Goal: Navigation & Orientation: Find specific page/section

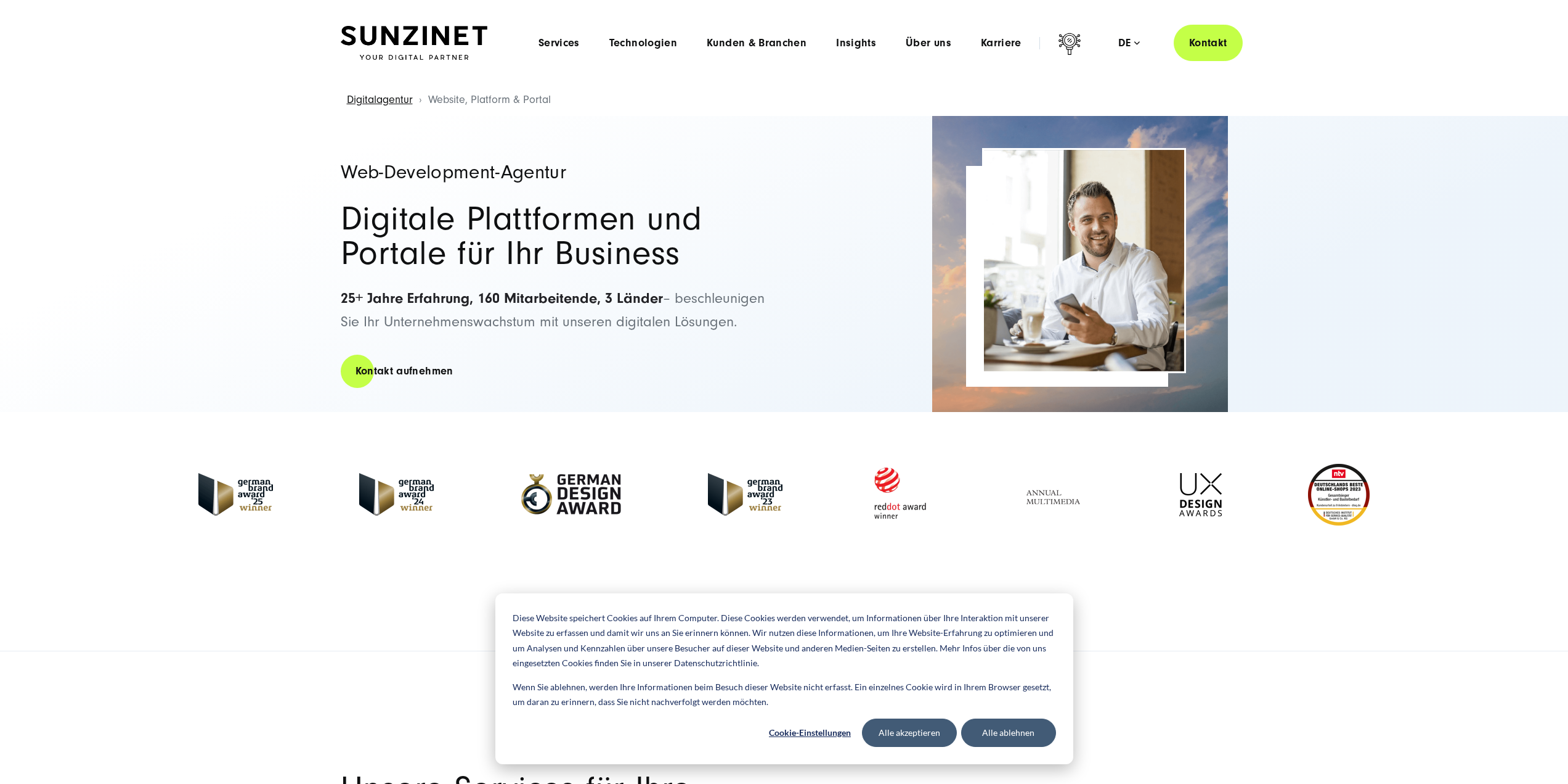
click at [439, 33] on img at bounding box center [414, 43] width 146 height 34
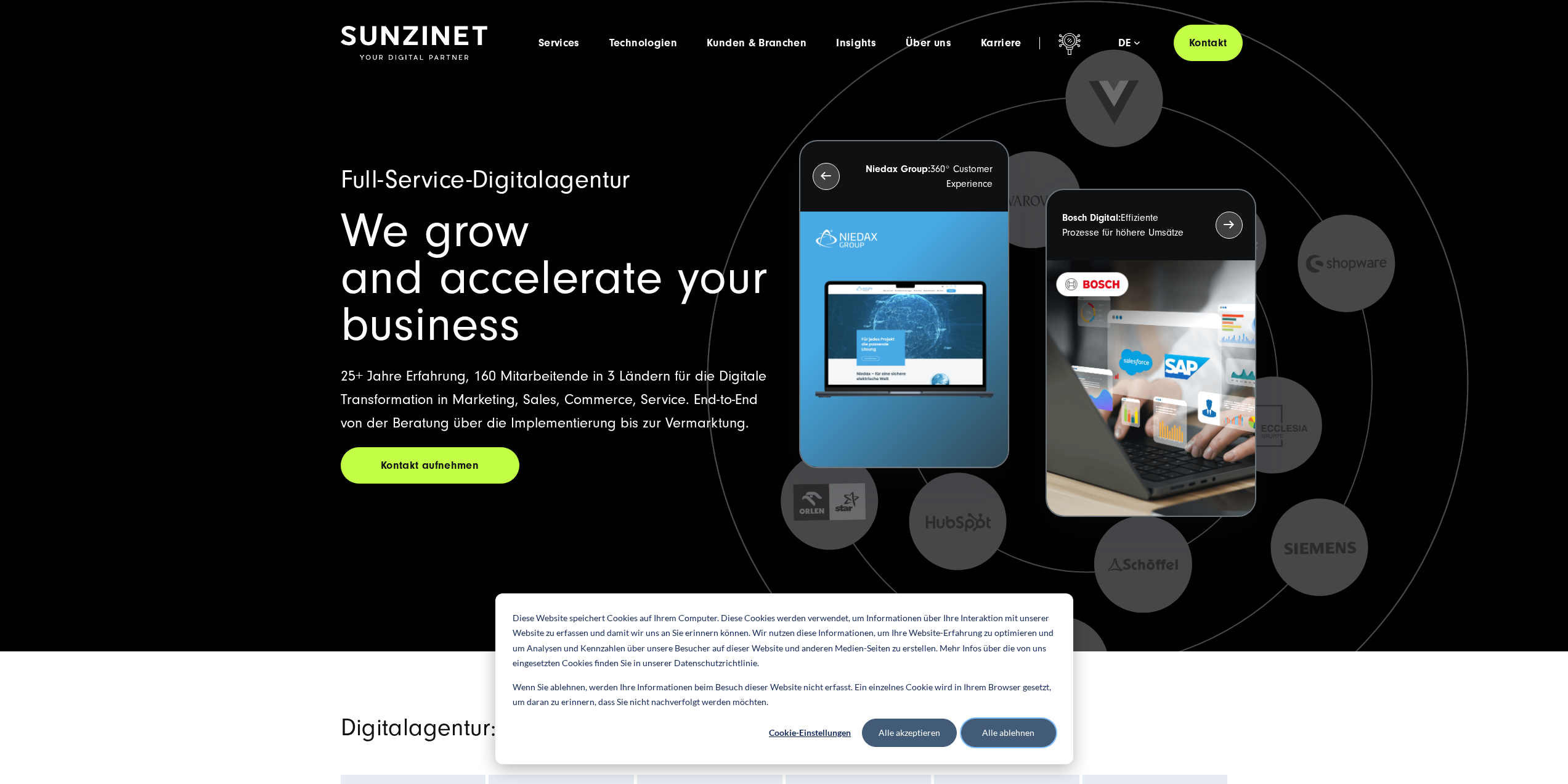
click at [1006, 736] on button "Alle ablehnen" at bounding box center [1009, 732] width 95 height 28
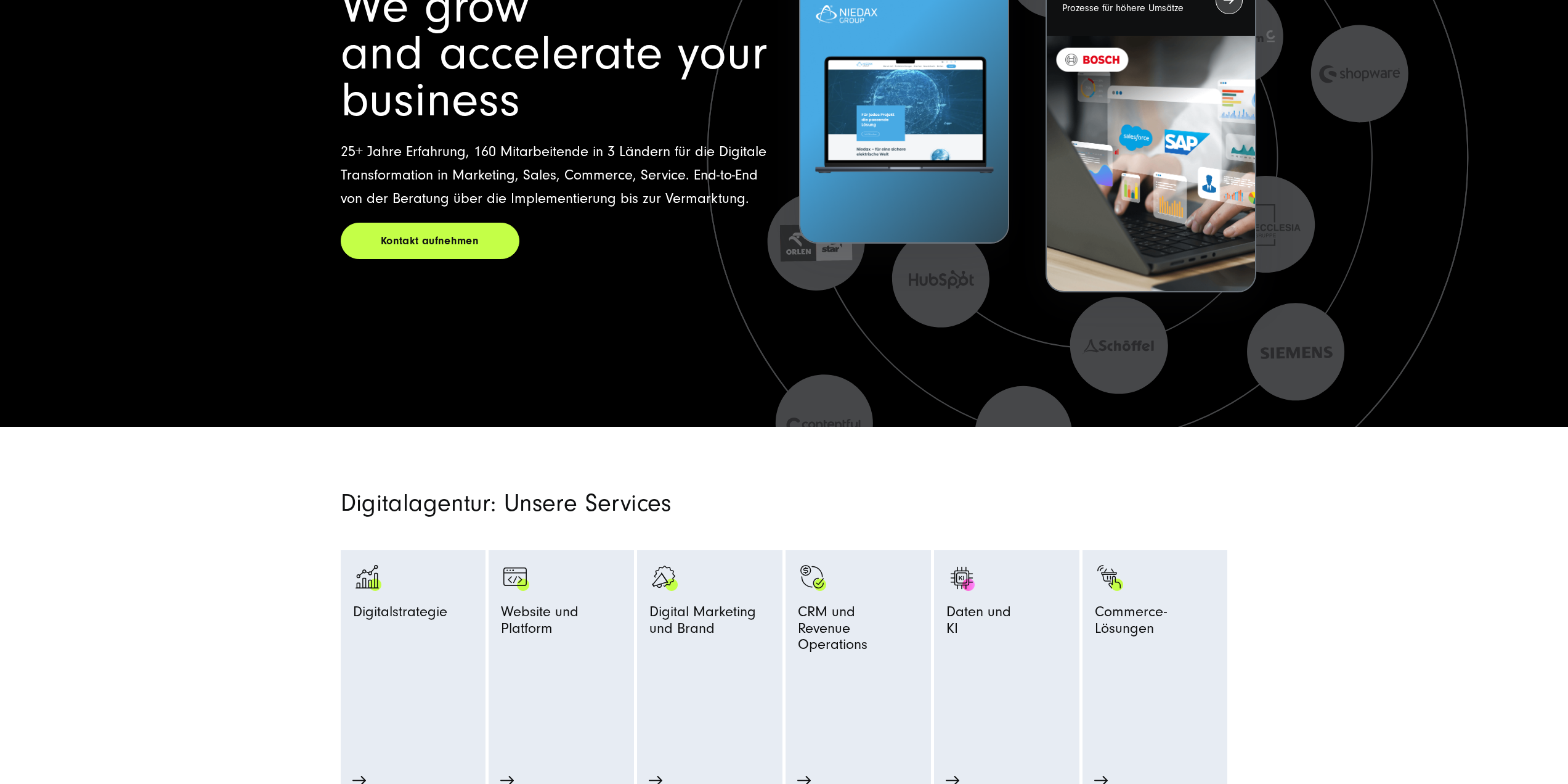
scroll to position [370, 0]
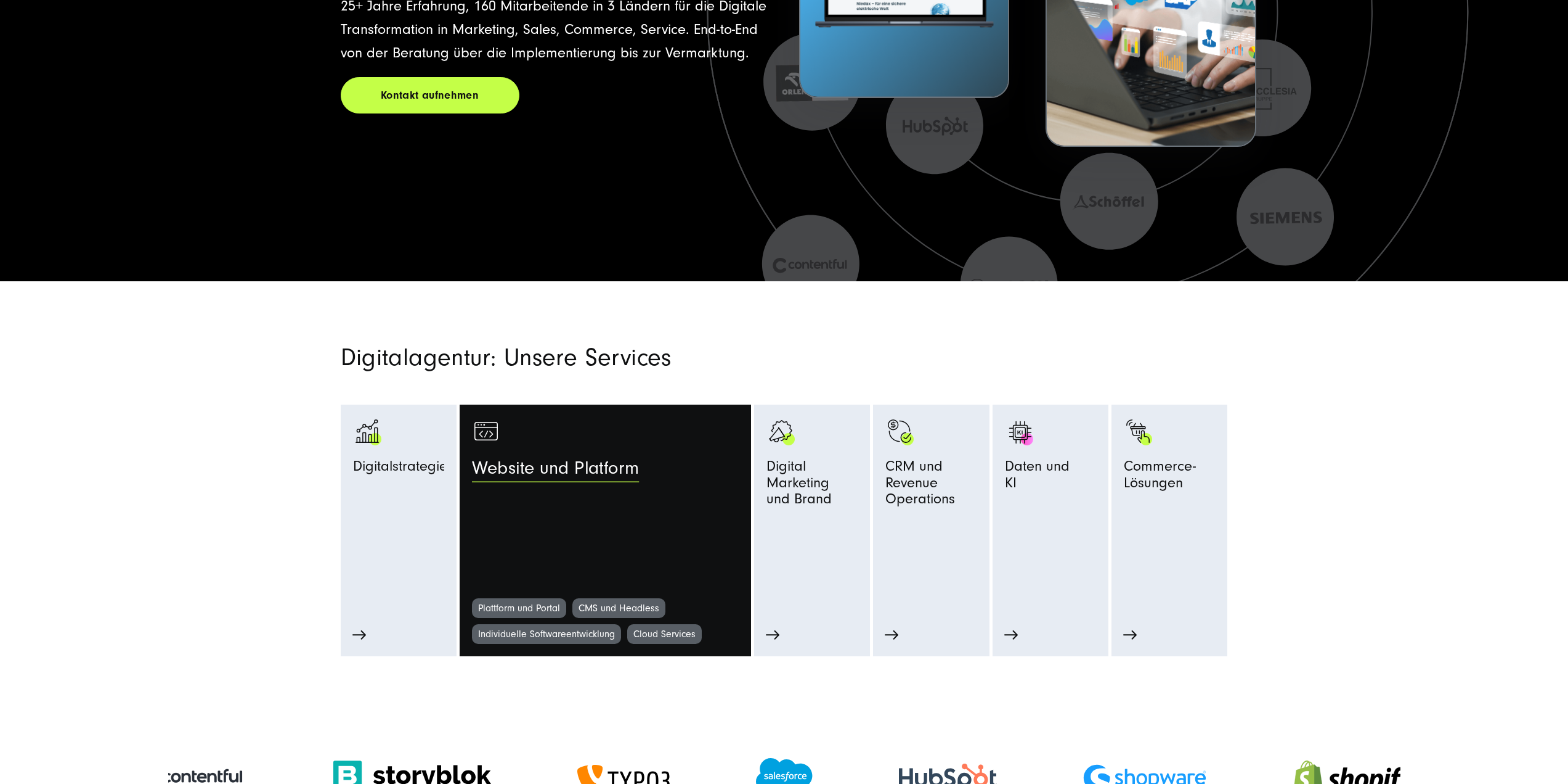
click at [633, 530] on link "Website und Platform" at bounding box center [606, 507] width 266 height 181
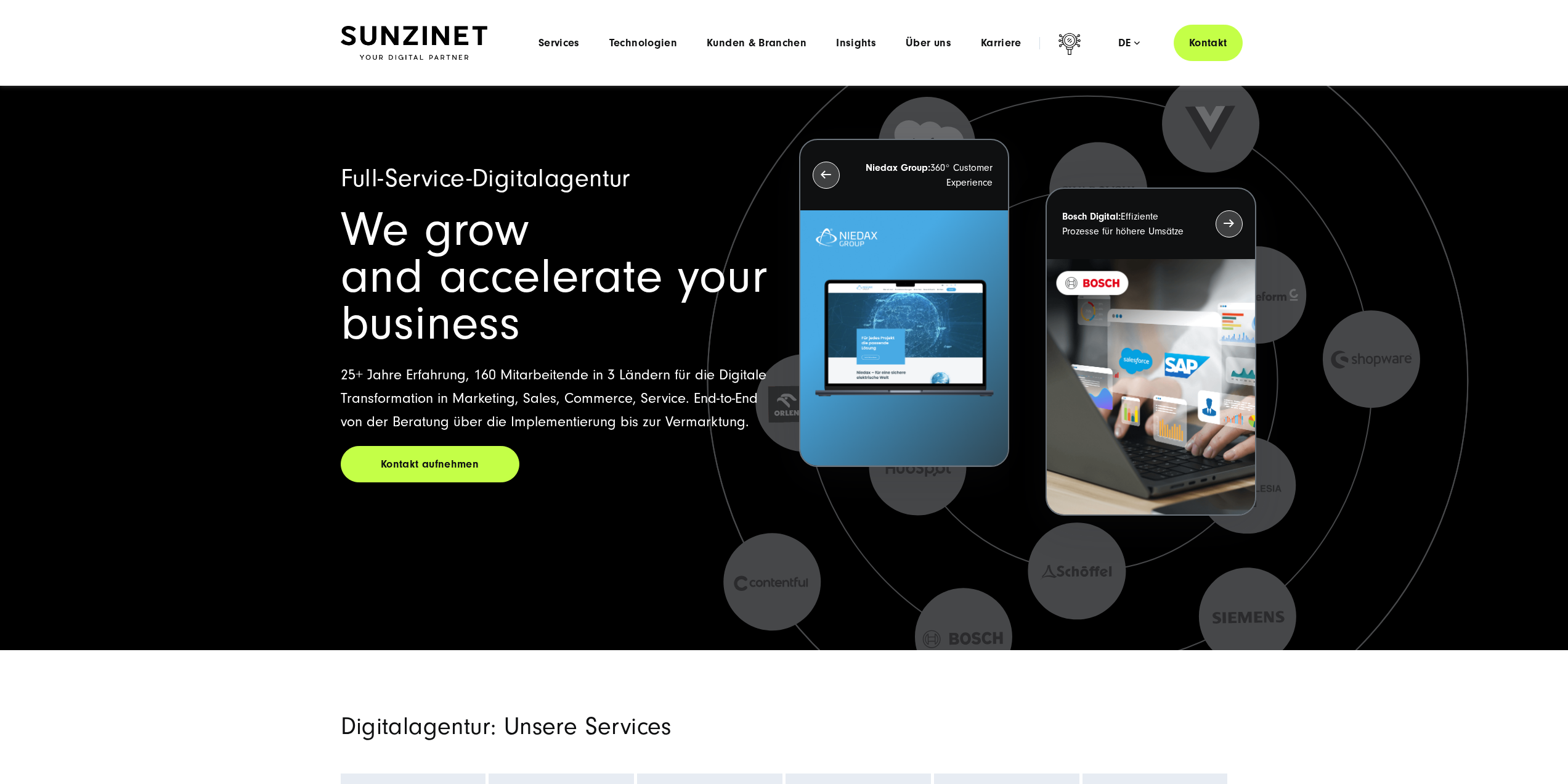
scroll to position [0, 0]
